Goal: Transaction & Acquisition: Purchase product/service

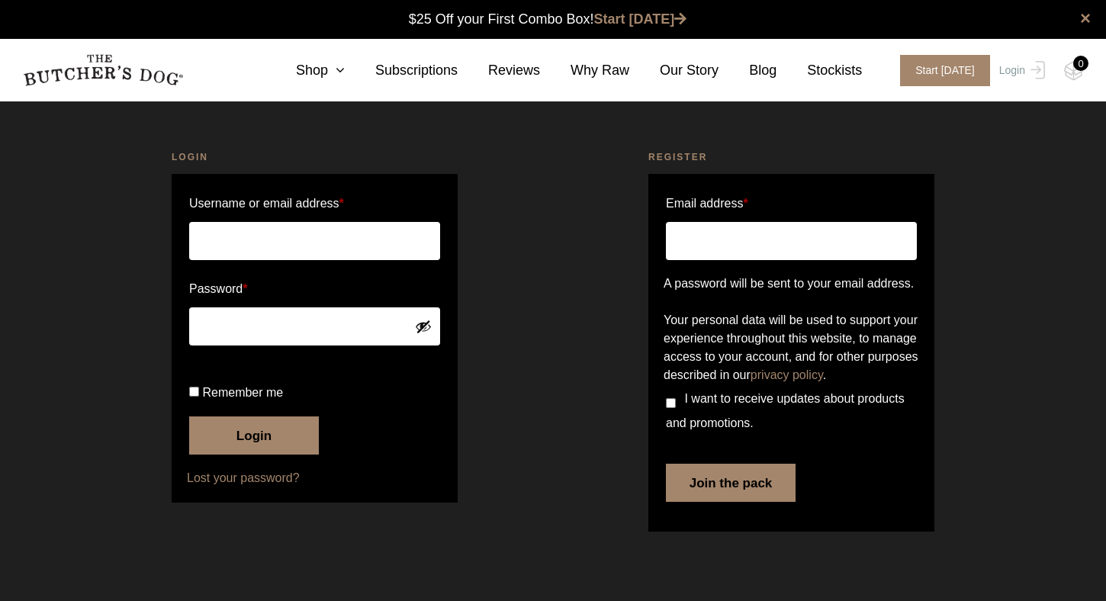
scroll to position [1, 0]
type input "robinlow@bigpond.net.au"
click at [254, 455] on button "Login" at bounding box center [254, 436] width 130 height 38
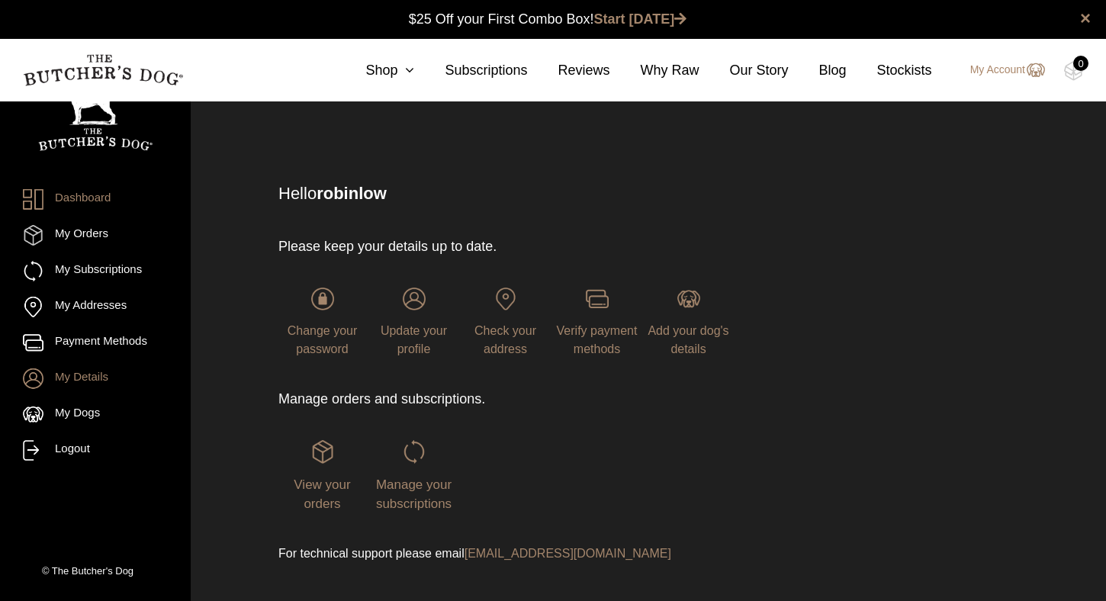
scroll to position [1, 0]
click at [407, 69] on icon at bounding box center [405, 70] width 17 height 14
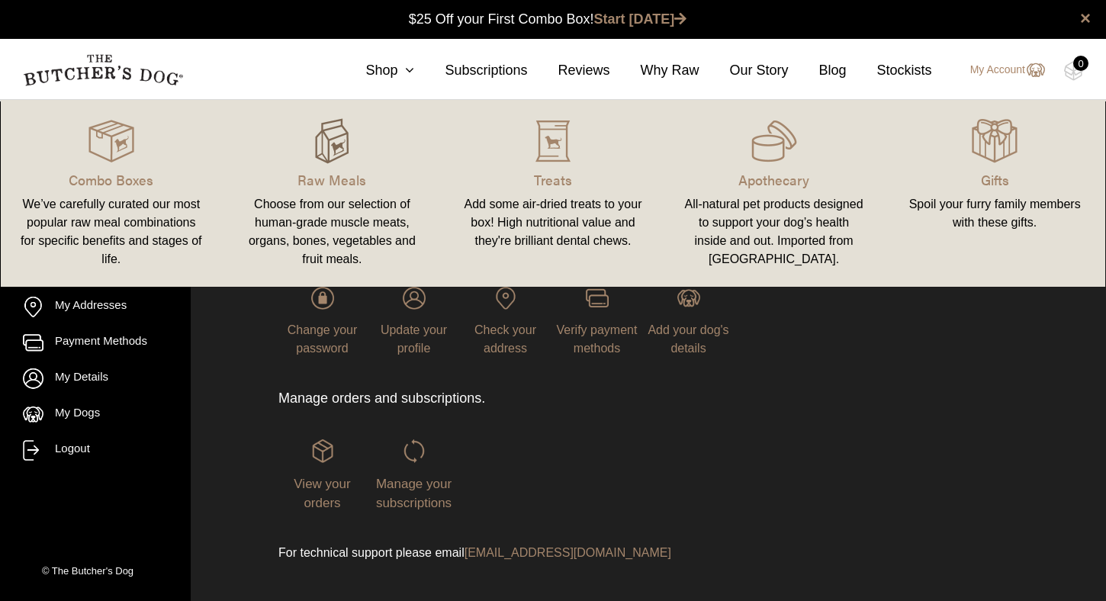
click at [323, 150] on img at bounding box center [332, 141] width 46 height 46
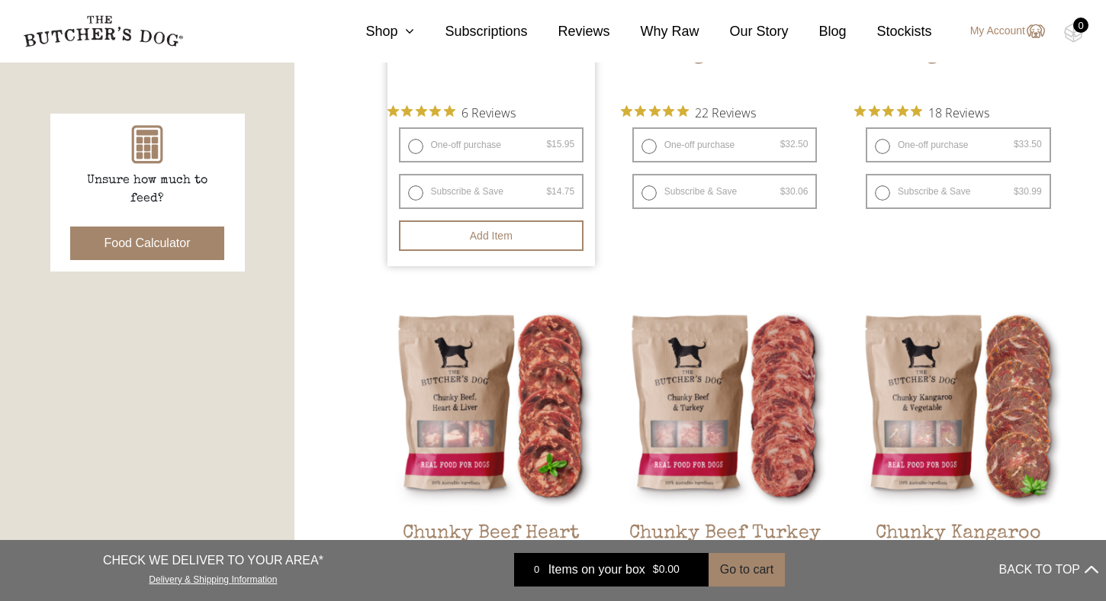
scroll to position [659, 0]
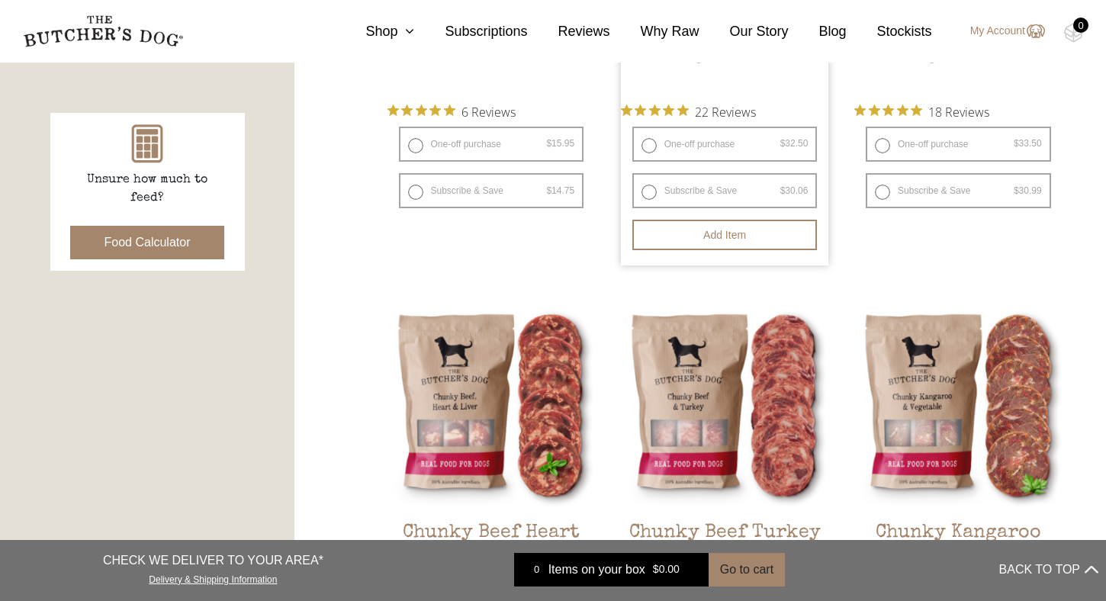
click at [649, 145] on label "One-off purchase $ 32.50 — or subscribe and save 7.5%" at bounding box center [724, 144] width 185 height 35
radio input "true"
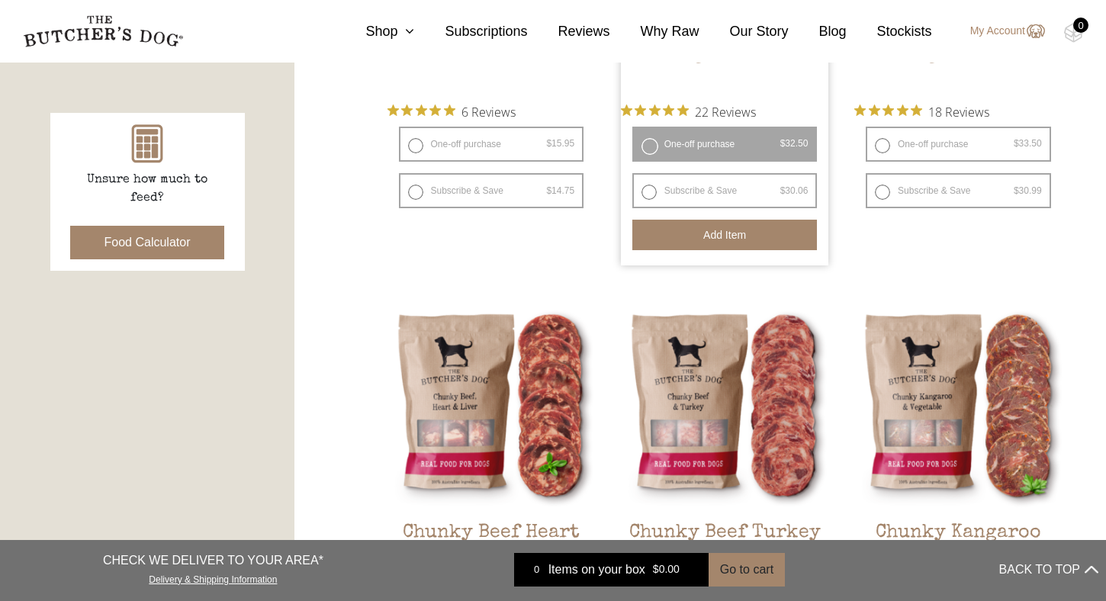
click at [732, 233] on button "Add item" at bounding box center [724, 235] width 185 height 31
click at [176, 239] on button "Food Calculator" at bounding box center [147, 243] width 155 height 34
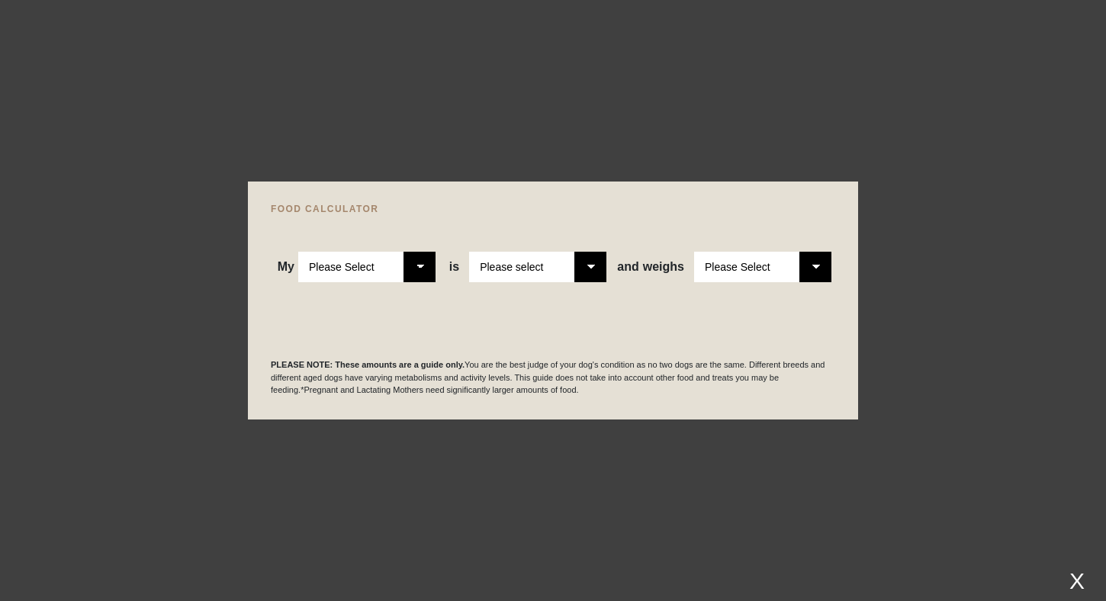
select select "adult"
select select "0"
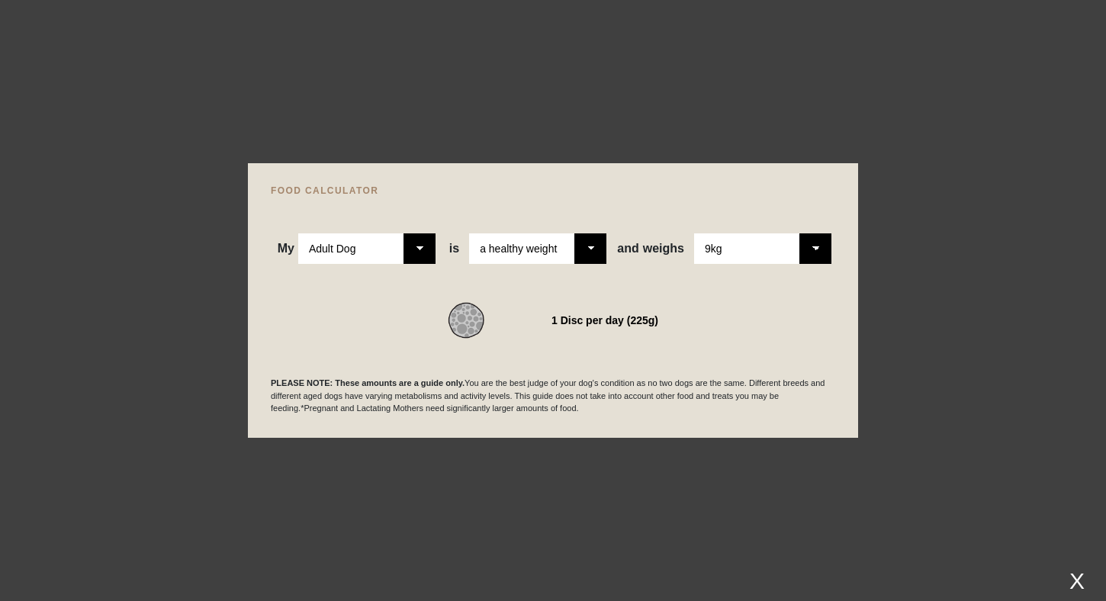
select select "8"
click at [317, 25] on div at bounding box center [553, 300] width 1106 height 601
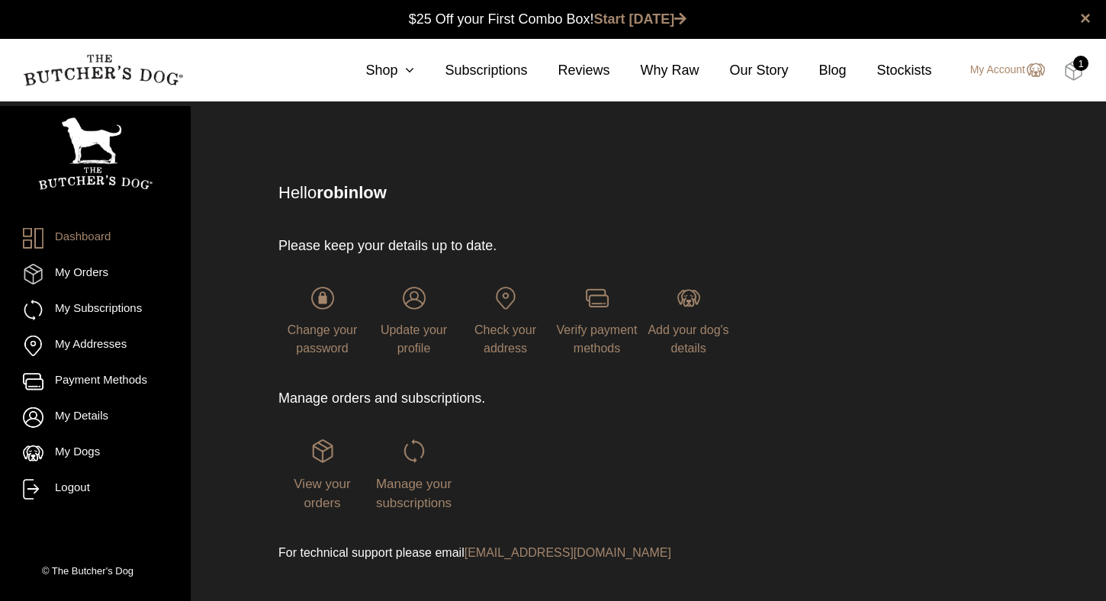
click at [1073, 69] on img at bounding box center [1073, 71] width 19 height 20
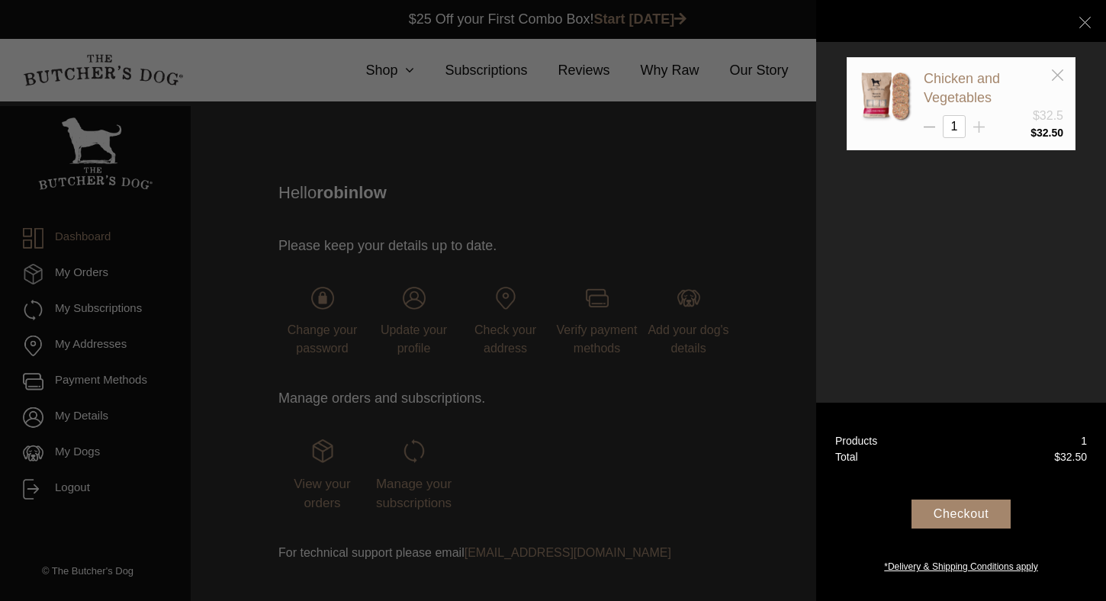
click at [983, 129] on icon at bounding box center [978, 126] width 11 height 11
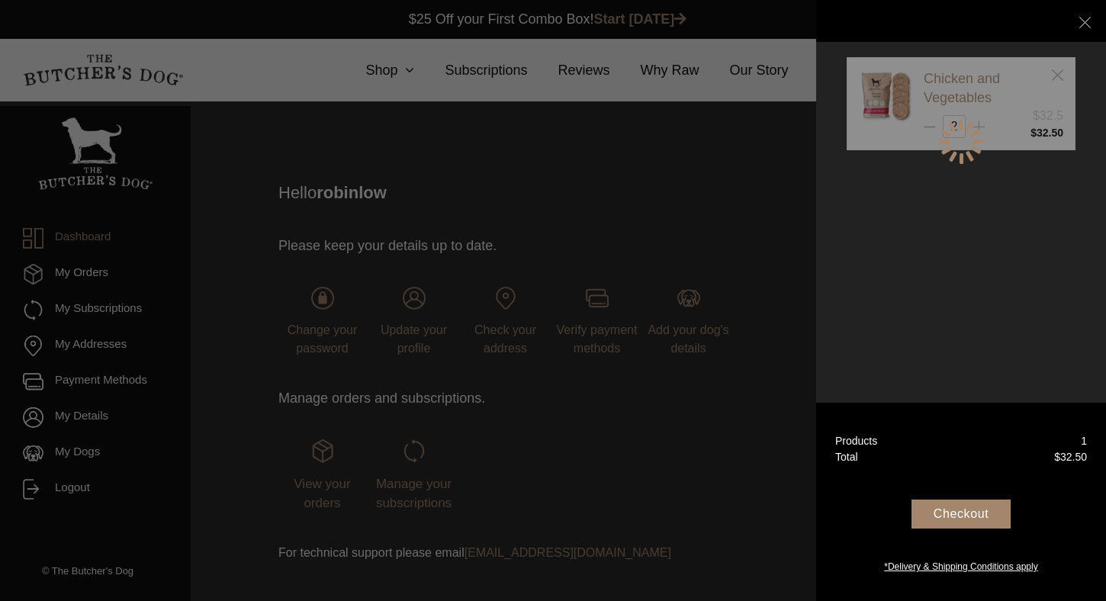
click at [983, 129] on div "Chicken and Vegetables $32.5 2 $ 32.50" at bounding box center [961, 141] width 229 height 169
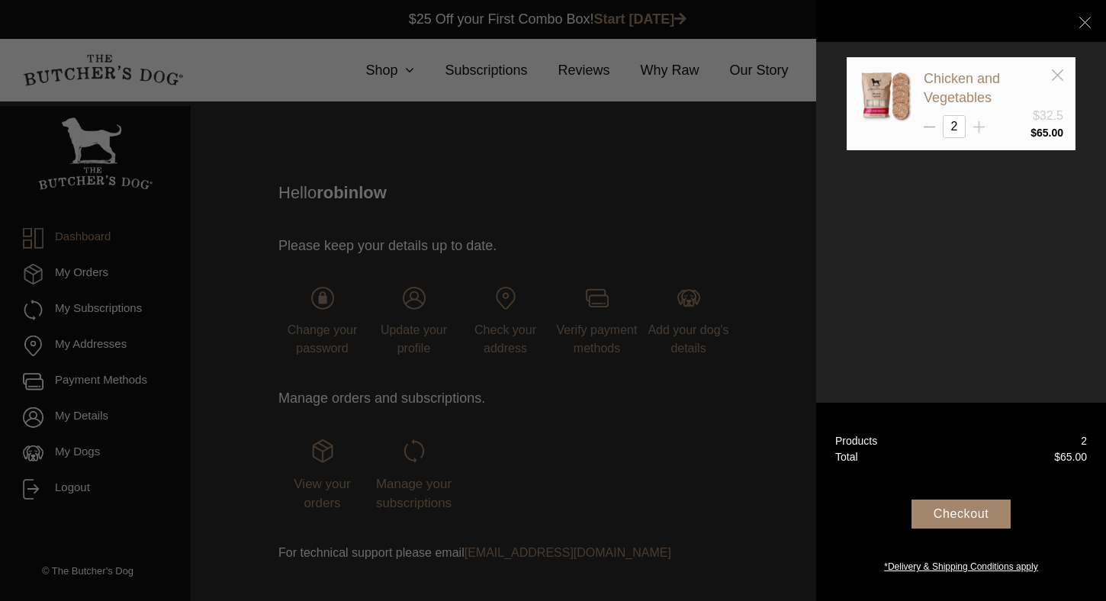
click at [978, 124] on icon at bounding box center [978, 126] width 11 height 11
type input "3"
click at [957, 511] on div "Checkout" at bounding box center [961, 514] width 99 height 29
